Goal: Information Seeking & Learning: Learn about a topic

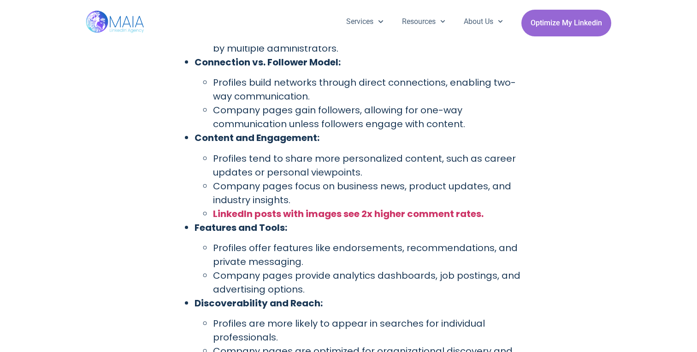
scroll to position [1536, 0]
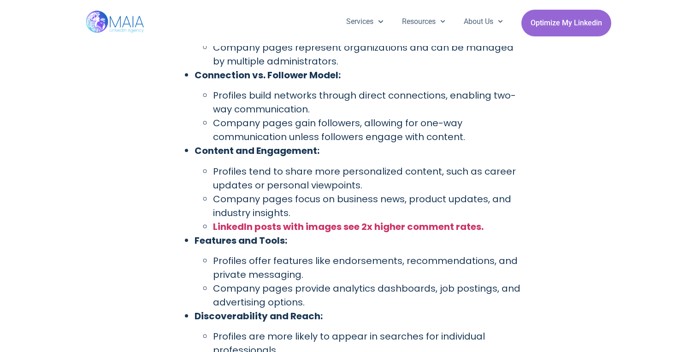
click at [253, 263] on li "Profiles offer features like endorsements, recommendations, and private messagi…" at bounding box center [367, 268] width 308 height 28
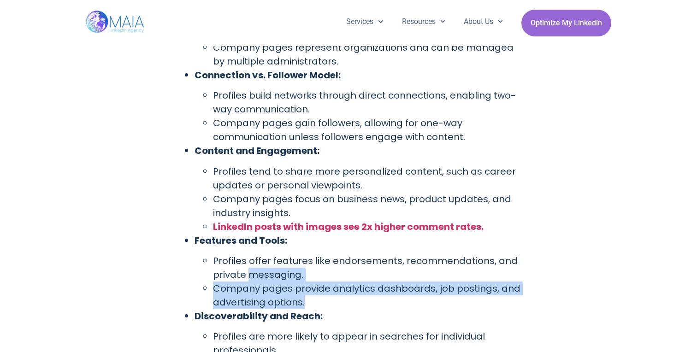
drag, startPoint x: 253, startPoint y: 263, endPoint x: 411, endPoint y: 287, distance: 159.8
click at [411, 287] on ul "Profiles offer features like endorsements, recommendations, and private messagi…" at bounding box center [357, 281] width 326 height 55
click at [410, 281] on li "Company pages provide analytics dashboards, job postings, and advertising optio…" at bounding box center [367, 295] width 308 height 28
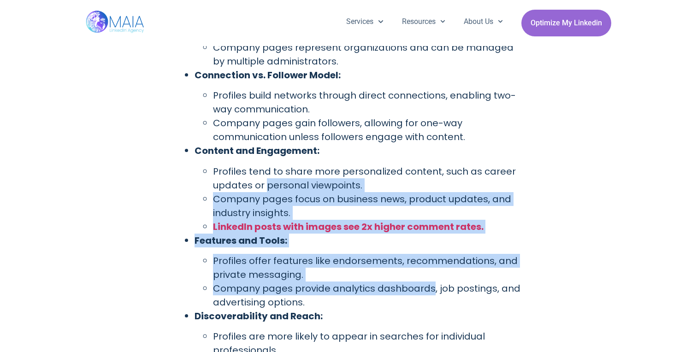
drag, startPoint x: 410, startPoint y: 271, endPoint x: 293, endPoint y: 169, distance: 154.7
click at [293, 170] on ul "Ownership and Representation: LinkedIn profiles represent individuals and are m…" at bounding box center [348, 196] width 345 height 406
click at [293, 169] on li "Profiles tend to share more personalized content, such as career updates or per…" at bounding box center [367, 178] width 308 height 28
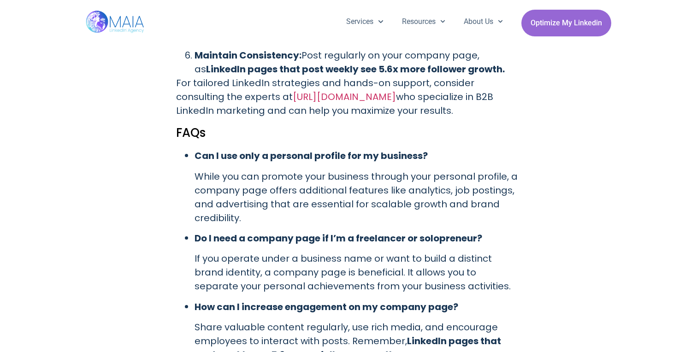
scroll to position [2752, 0]
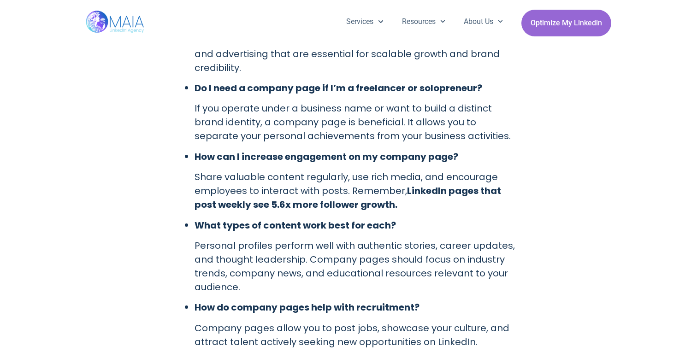
click at [293, 170] on p "Share valuable content regularly, use rich media, and encourage employees to in…" at bounding box center [357, 190] width 326 height 41
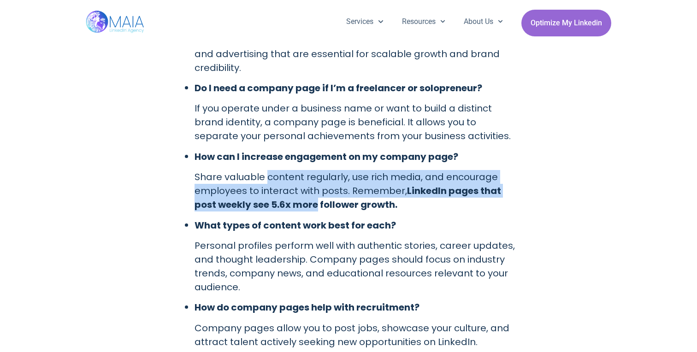
drag, startPoint x: 293, startPoint y: 169, endPoint x: 293, endPoint y: 189, distance: 20.3
click at [293, 189] on p "Share valuable content regularly, use rich media, and encourage employees to in…" at bounding box center [357, 190] width 326 height 41
click at [293, 189] on strong "LinkedIn pages that post weekly see 5.6x more follower growth." at bounding box center [347, 197] width 306 height 27
drag, startPoint x: 293, startPoint y: 189, endPoint x: 264, endPoint y: 167, distance: 37.2
click at [264, 170] on p "Share valuable content regularly, use rich media, and encourage employees to in…" at bounding box center [357, 190] width 326 height 41
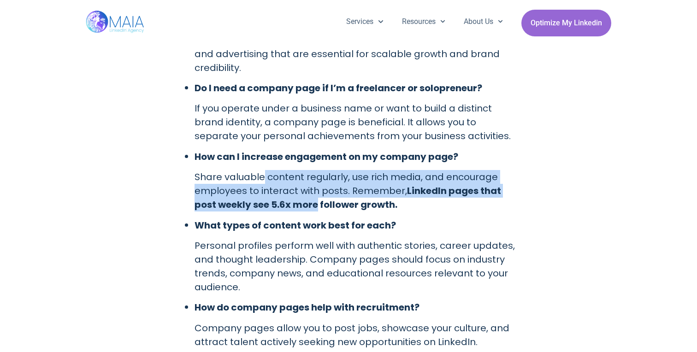
click at [264, 170] on p "Share valuable content regularly, use rich media, and encourage employees to in…" at bounding box center [357, 190] width 326 height 41
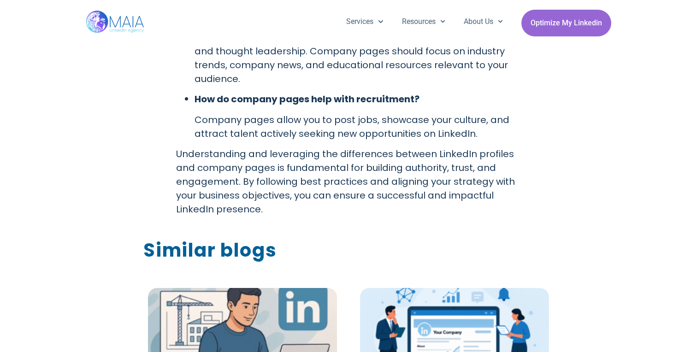
scroll to position [2962, 0]
